Goal: Find specific page/section: Find specific page/section

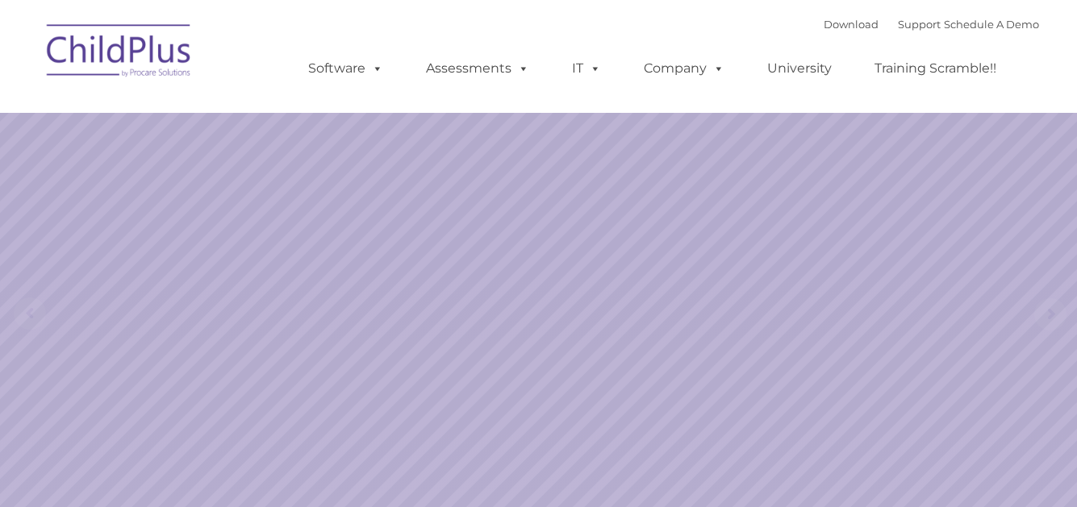
select select "MEDIUM"
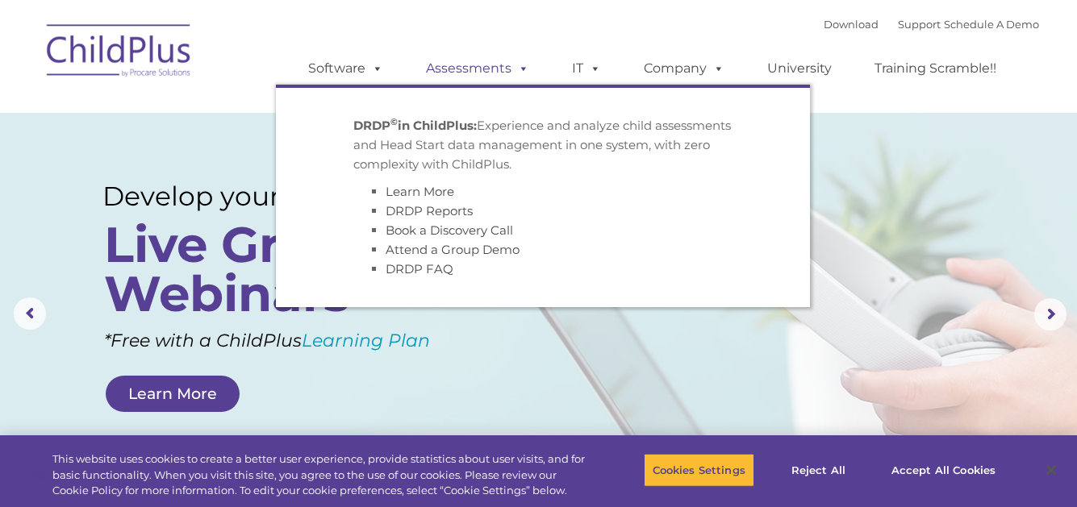
click at [448, 61] on link "Assessments" at bounding box center [477, 68] width 135 height 32
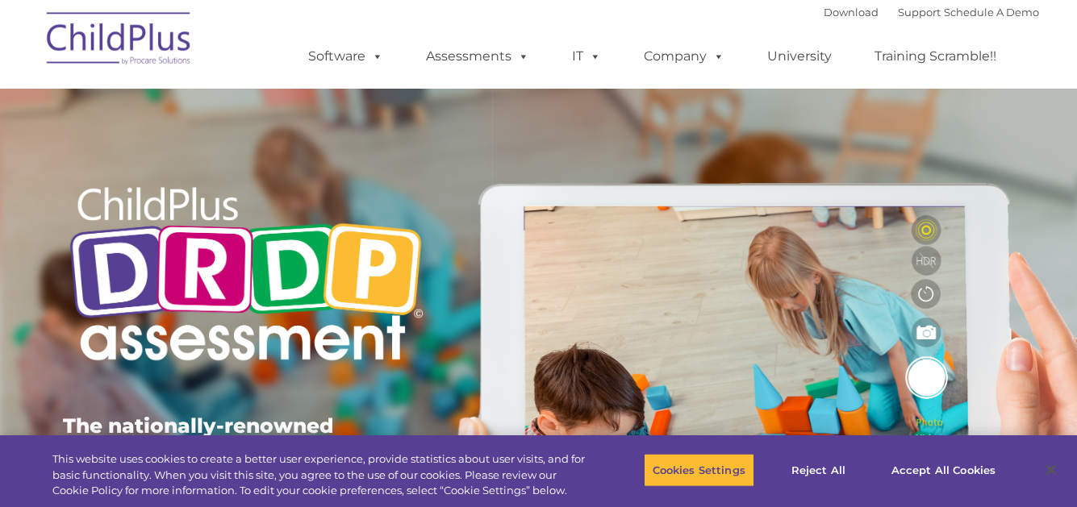
type input ""
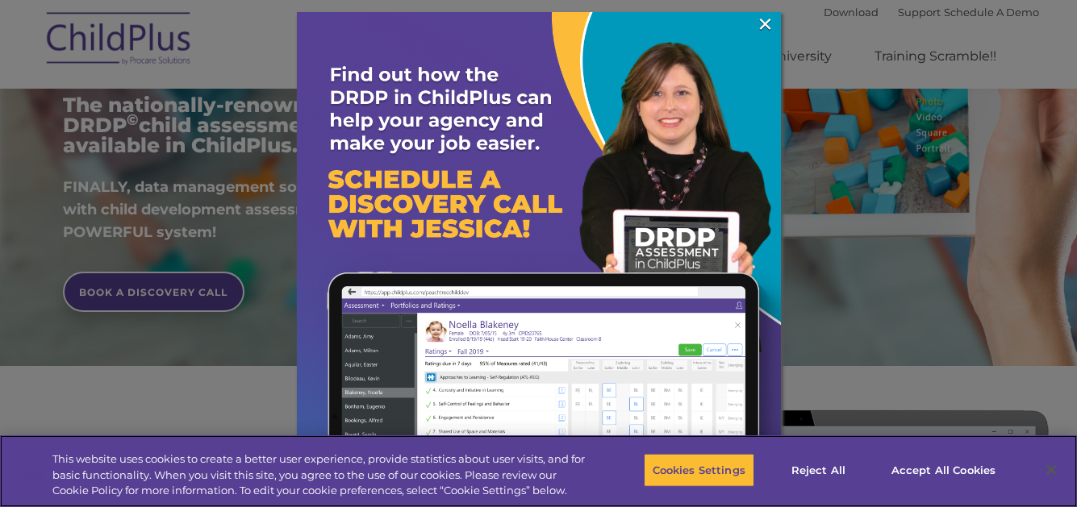
scroll to position [323, 0]
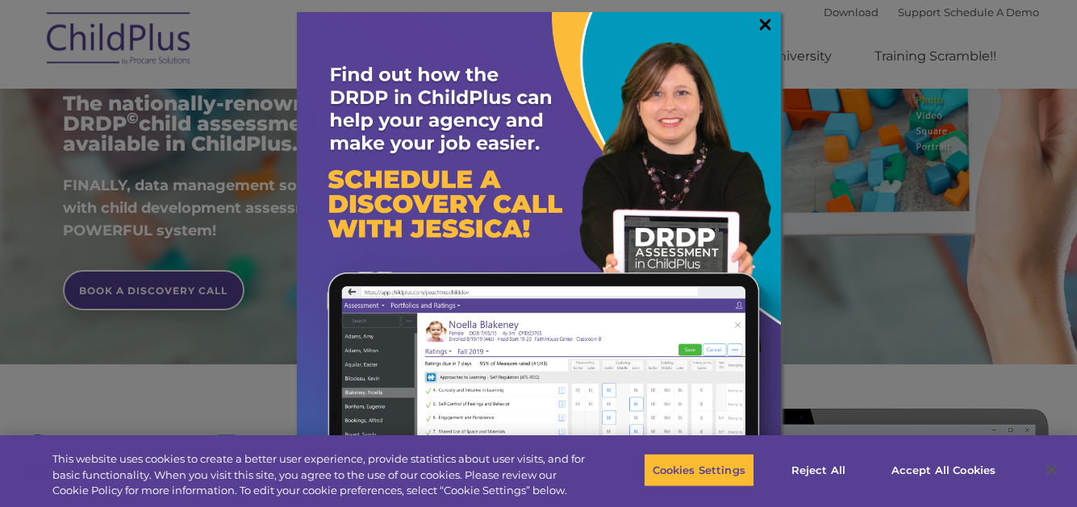
click at [766, 24] on link "×" at bounding box center [765, 24] width 19 height 16
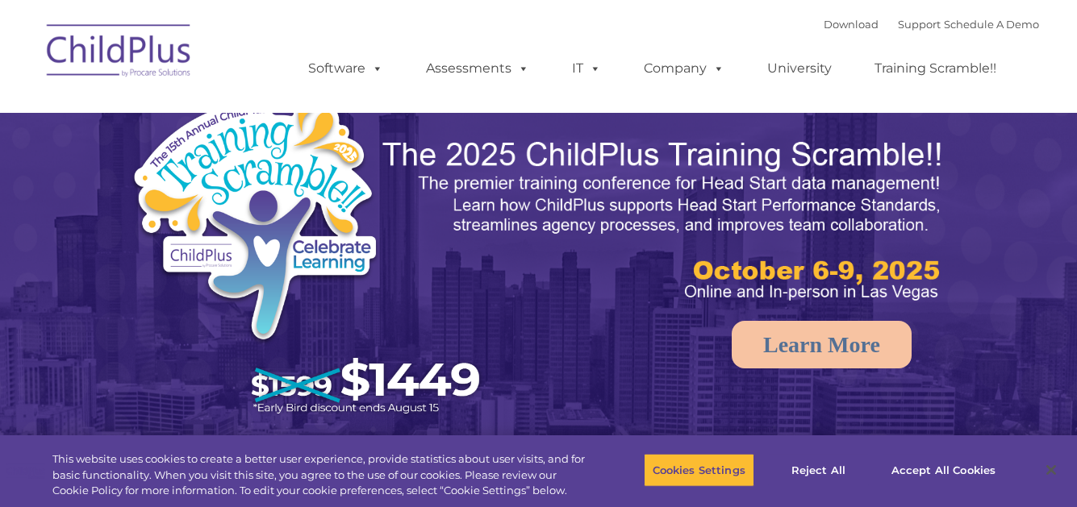
select select "MEDIUM"
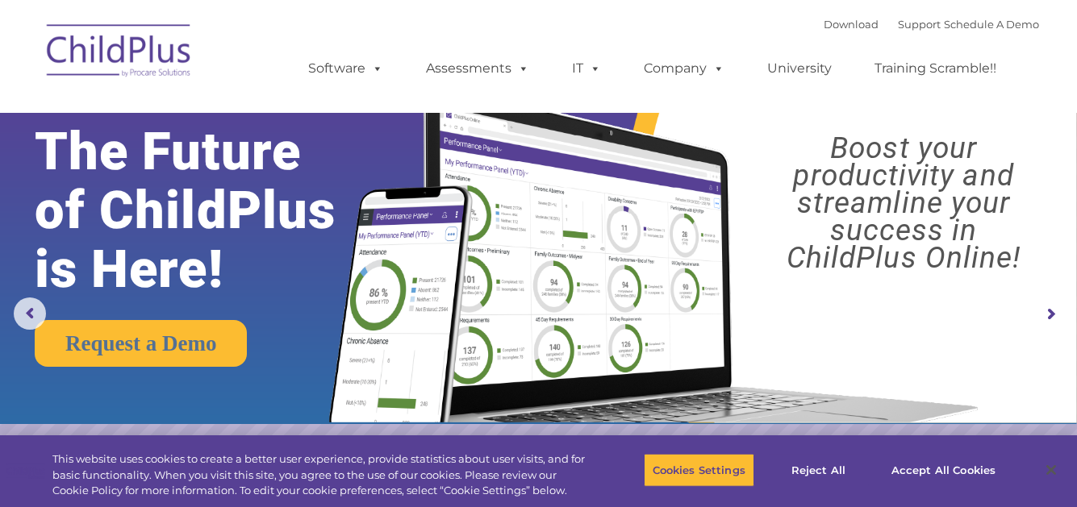
click at [615, 31] on div "Download Support | Schedule A Demo  MENU MENU Software ChildPlus: The original…" at bounding box center [657, 56] width 763 height 89
